Goal: Find specific page/section: Find specific page/section

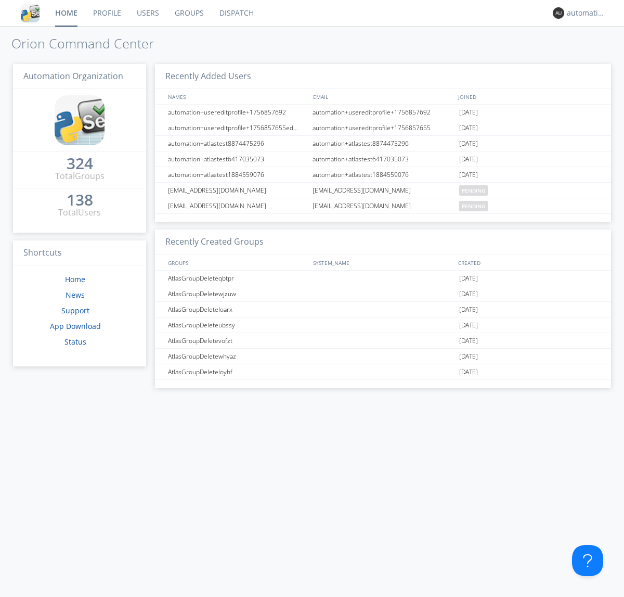
click at [236, 13] on link "Dispatch" at bounding box center [237, 13] width 50 height 26
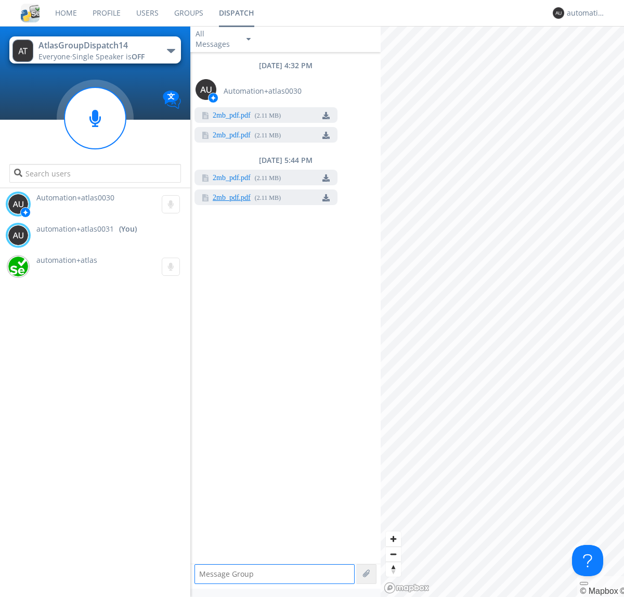
click at [231, 198] on link "2mb_pdf.pdf" at bounding box center [232, 198] width 38 height 8
click at [584, 13] on div "automation+atlas0031" at bounding box center [586, 13] width 39 height 10
